Goal: Feedback & Contribution: Leave review/rating

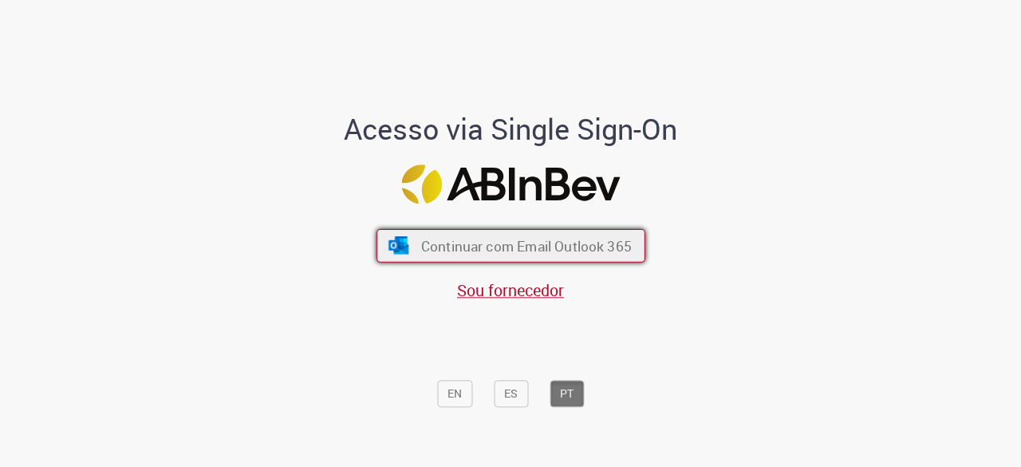
click at [486, 256] on button "Continuar com Email Outlook 365" at bounding box center [510, 245] width 269 height 33
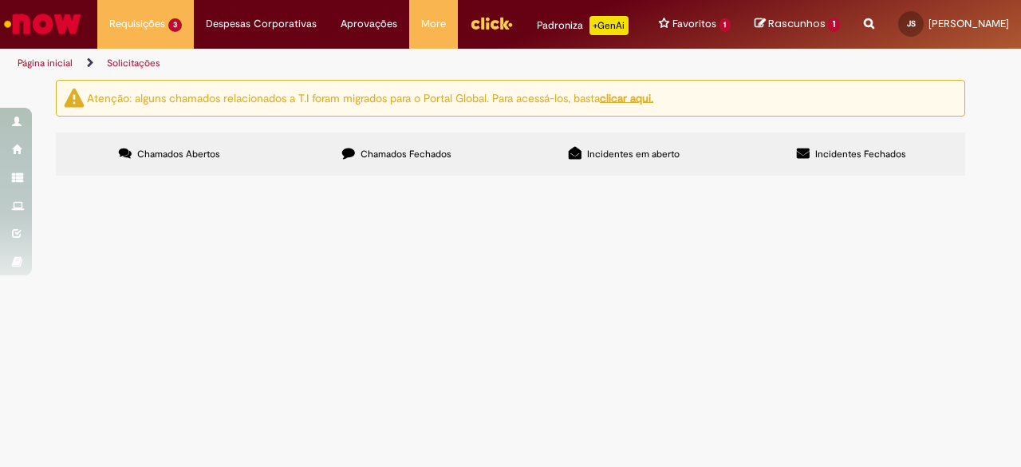
click at [0, 0] on span "Espaço da cervejaria alugada para restaurante externo dos caminhoneiros. Alugue…" at bounding box center [0, 0] width 0 height 0
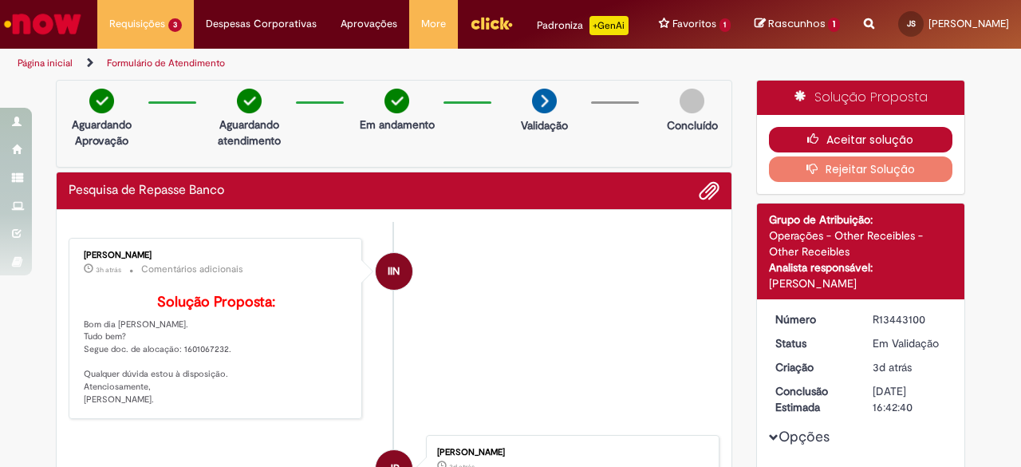
click at [807, 144] on icon "button" at bounding box center [816, 138] width 19 height 11
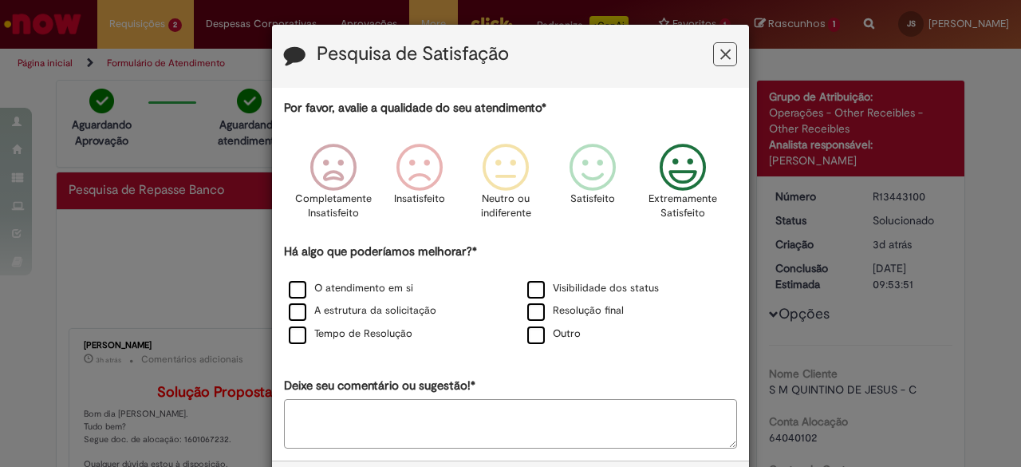
click at [665, 157] on icon "Feedback" at bounding box center [683, 168] width 60 height 48
click at [293, 285] on label "O atendimento em si" at bounding box center [351, 288] width 124 height 15
click at [291, 315] on label "A estrutura da solicitação" at bounding box center [363, 310] width 148 height 15
click at [293, 328] on label "Tempo de Resolução" at bounding box center [351, 333] width 124 height 15
click at [539, 283] on label "Visibilidade dos status" at bounding box center [593, 288] width 132 height 15
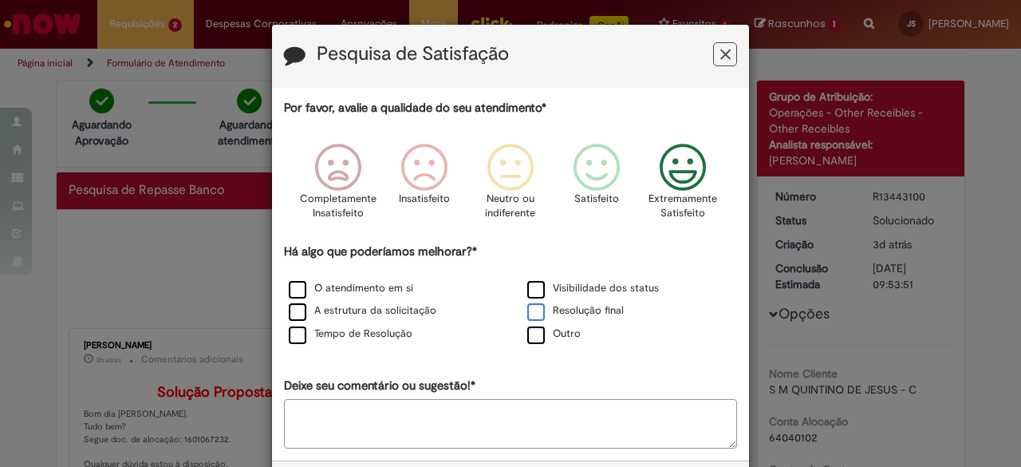
click at [542, 311] on label "Resolução final" at bounding box center [575, 310] width 96 height 15
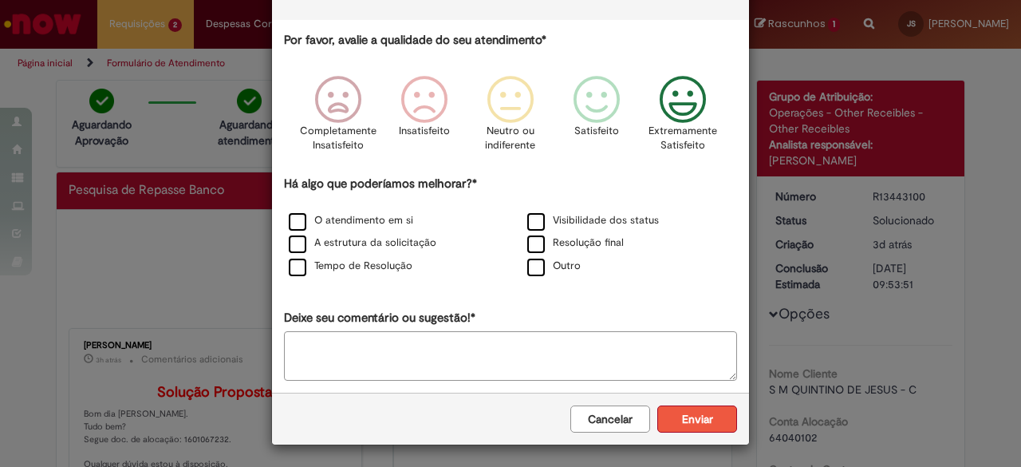
scroll to position [67, 0]
click at [710, 416] on button "Enviar" at bounding box center [697, 419] width 80 height 27
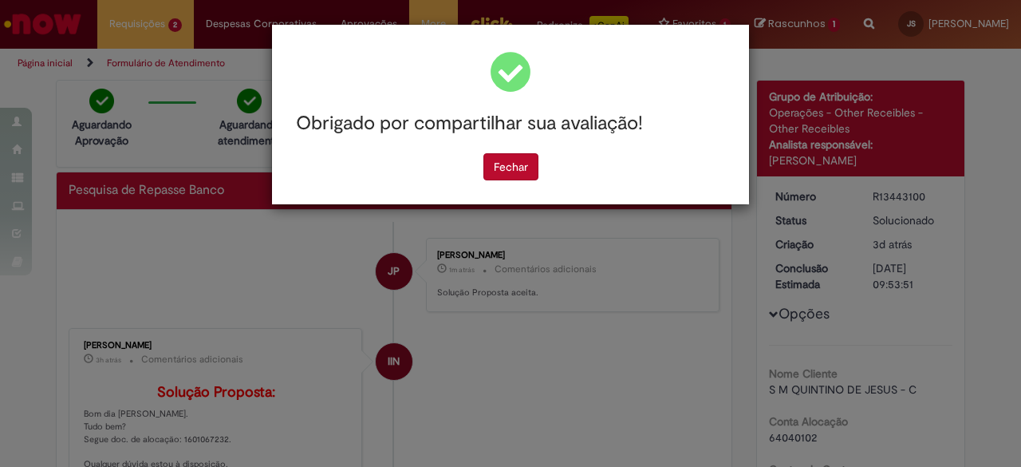
scroll to position [0, 0]
click at [512, 162] on button "Fechar" at bounding box center [510, 166] width 55 height 27
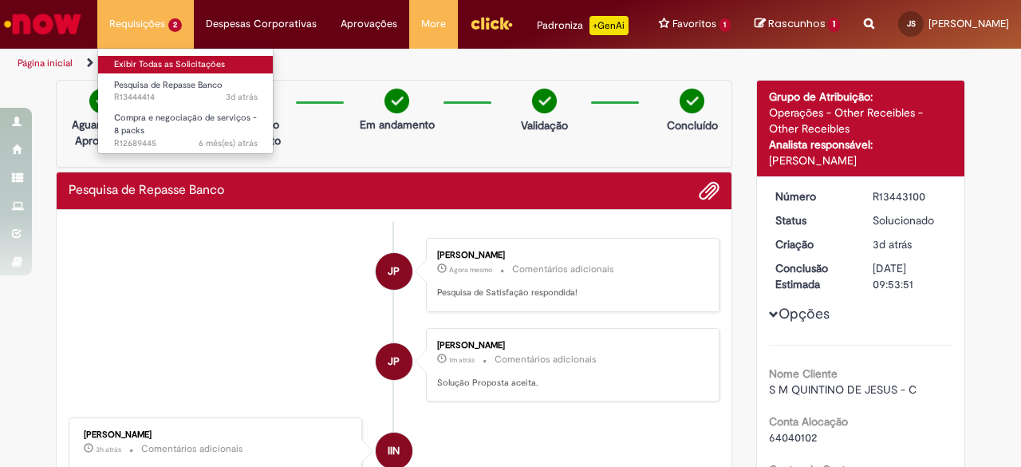
click at [172, 69] on link "Exibir Todas as Solicitações" at bounding box center [185, 65] width 175 height 18
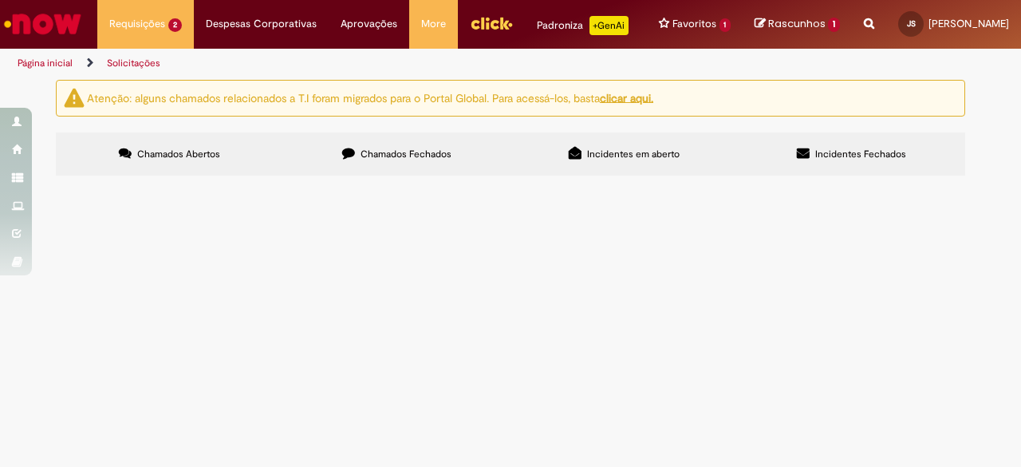
click at [0, 0] on span "Espaço da cervejaria alugada para restaurante externo caminhoneiros. Aluguel re…" at bounding box center [0, 0] width 0 height 0
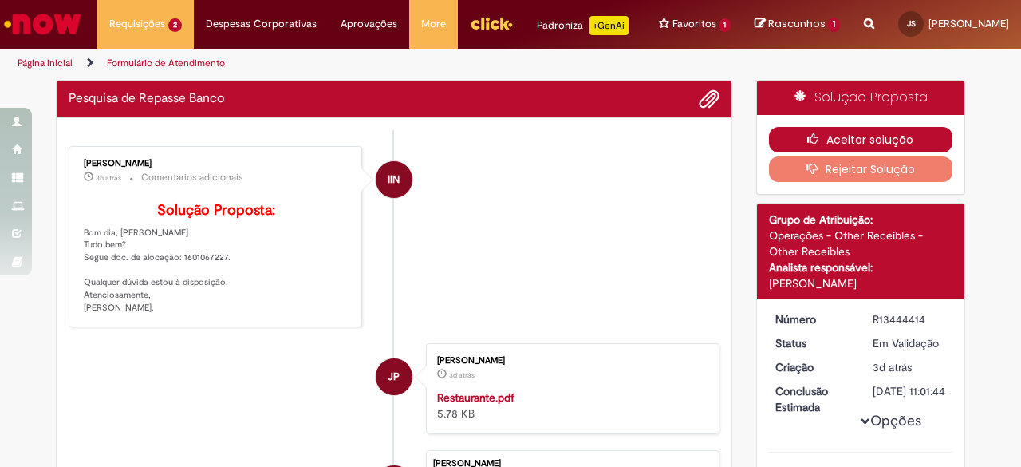
click at [807, 144] on icon "button" at bounding box center [816, 138] width 19 height 11
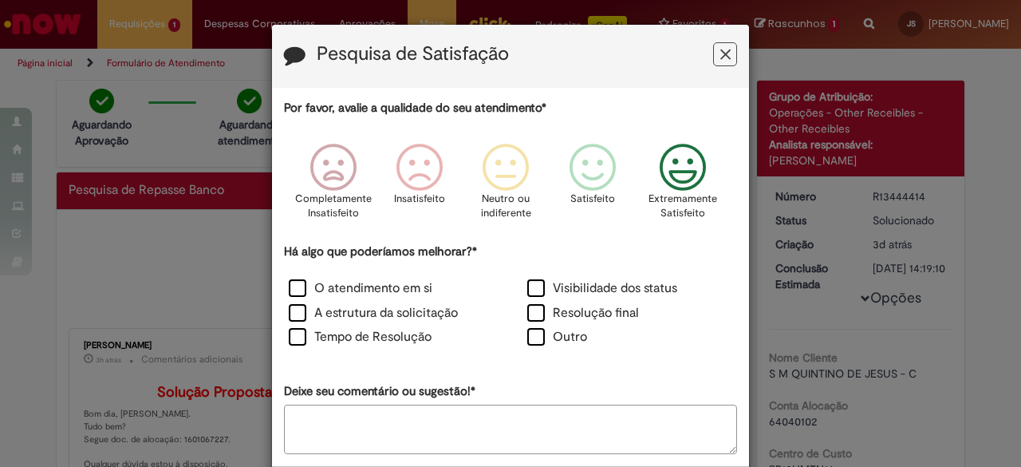
click at [656, 198] on p "Extremamente Satisfeito" at bounding box center [682, 206] width 69 height 30
click at [305, 291] on label "O atendimento em si" at bounding box center [361, 288] width 144 height 18
click at [302, 304] on label "A estrutura da solicitação" at bounding box center [373, 313] width 169 height 18
click at [305, 331] on label "Tempo de Resolução" at bounding box center [360, 337] width 143 height 18
click at [534, 292] on label "Visibilidade dos status" at bounding box center [602, 288] width 150 height 18
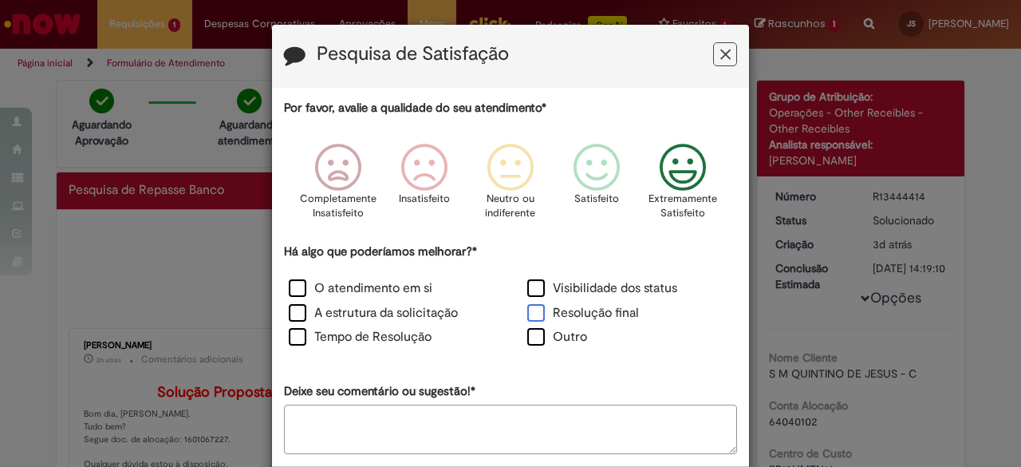
click at [535, 305] on label "Resolução final" at bounding box center [583, 313] width 112 height 18
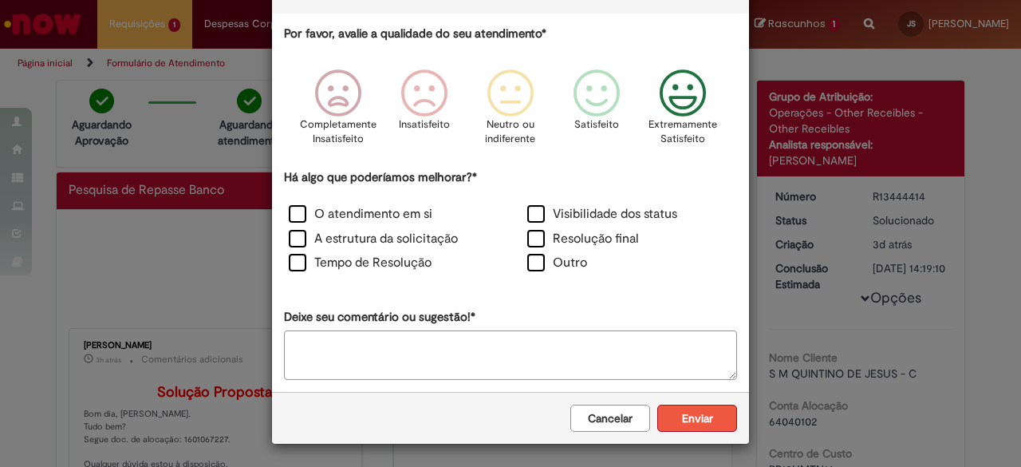
scroll to position [73, 0]
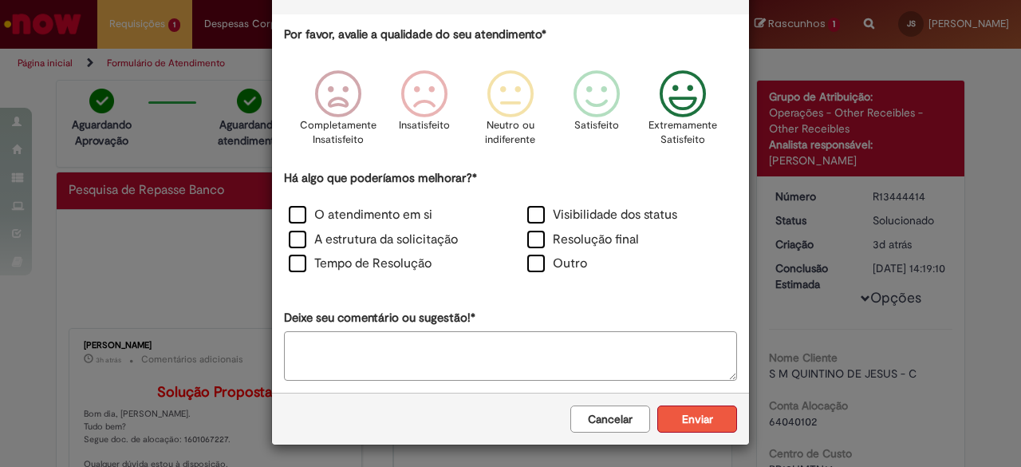
click at [698, 412] on button "Enviar" at bounding box center [697, 418] width 80 height 27
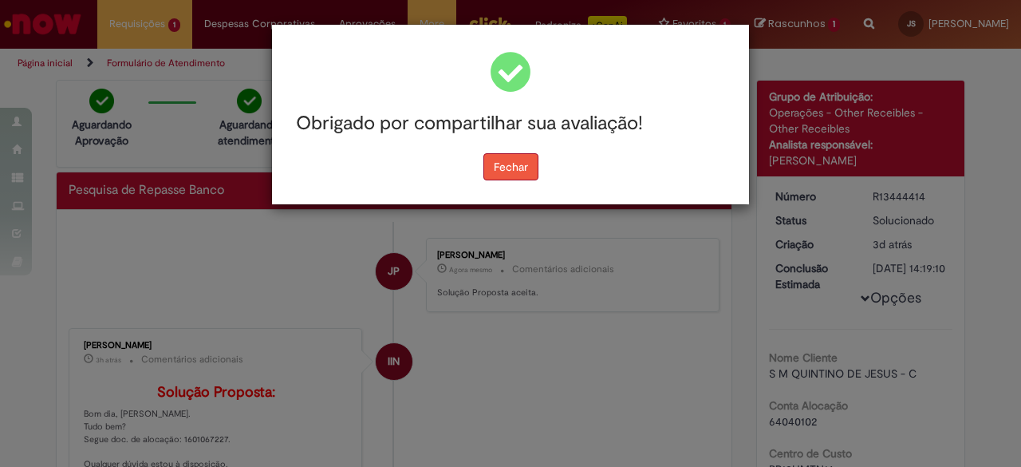
click at [524, 163] on button "Fechar" at bounding box center [510, 166] width 55 height 27
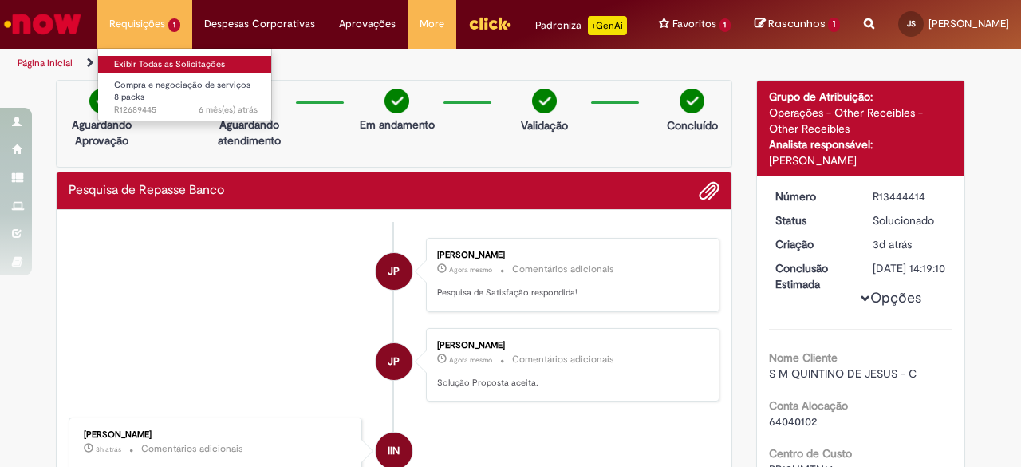
click at [206, 62] on link "Exibir Todas as Solicitações" at bounding box center [185, 65] width 175 height 18
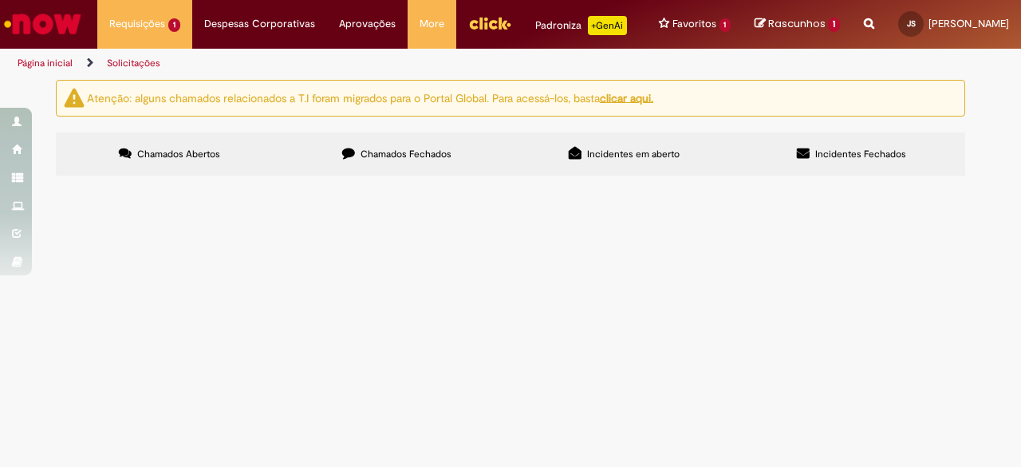
click at [322, 163] on label "Chamados Fechados" at bounding box center [396, 153] width 227 height 43
click at [629, 104] on u "clicar aqui." at bounding box center [626, 97] width 53 height 14
